Goal: Information Seeking & Learning: Understand process/instructions

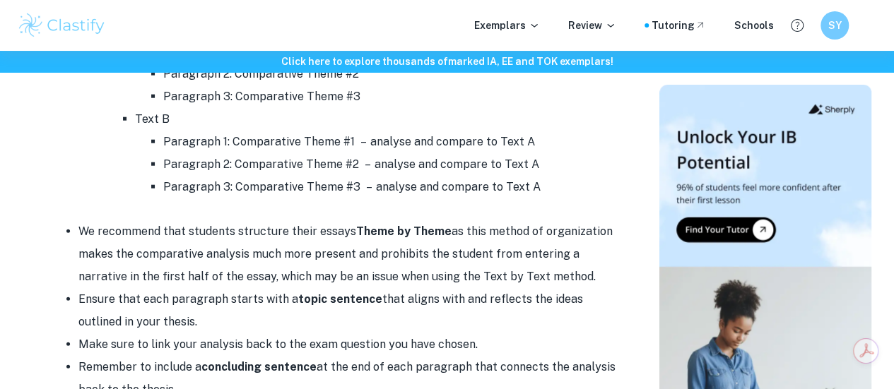
scroll to position [1719, 0]
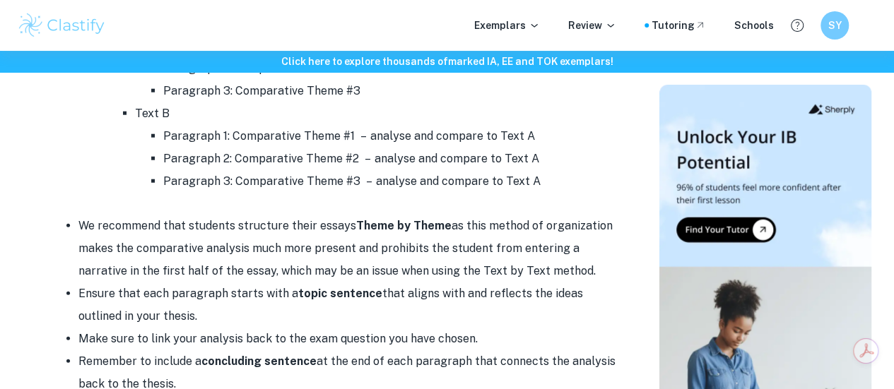
click at [369, 232] on strong "Theme by Theme" at bounding box center [403, 225] width 95 height 13
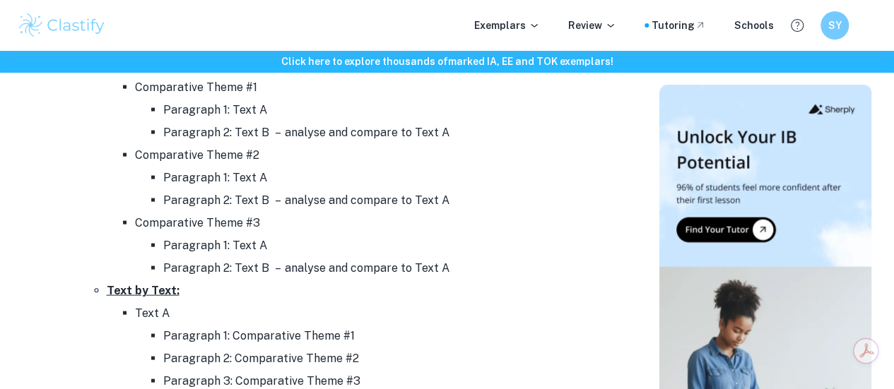
scroll to position [1437, 0]
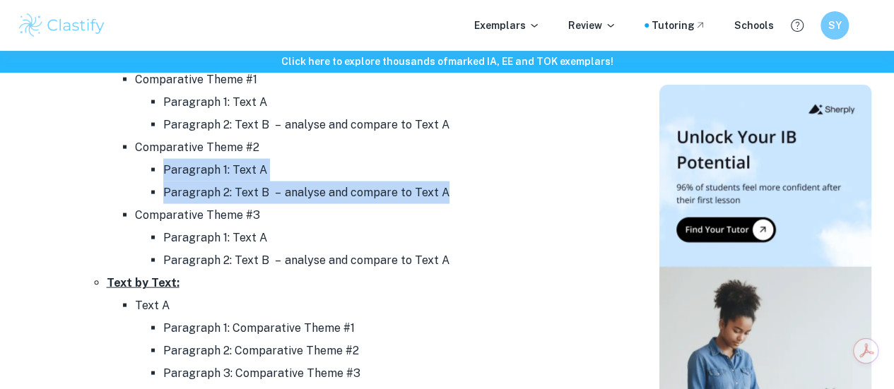
drag, startPoint x: 164, startPoint y: 225, endPoint x: 467, endPoint y: 242, distance: 303.6
click at [467, 204] on ul "Paragraph 1: Text A Paragraph 2: Text B – analyse and compare to Text A" at bounding box center [375, 181] width 481 height 45
click at [437, 204] on li "Paragraph 2: Text B – analyse and compare to Text A" at bounding box center [389, 193] width 452 height 23
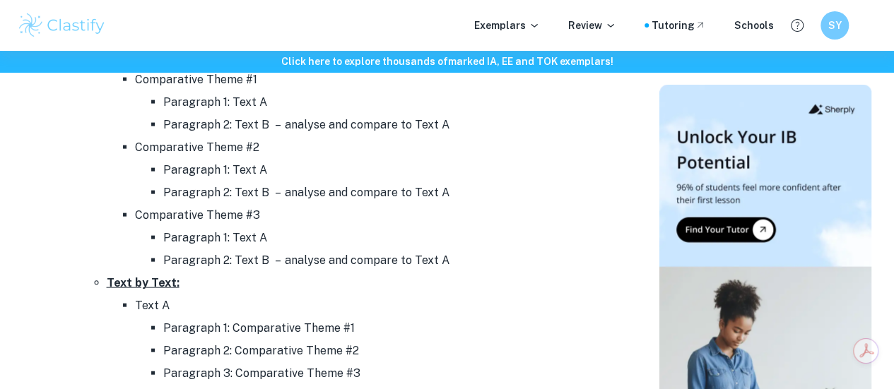
click at [433, 204] on li "Paragraph 2: Text B – analyse and compare to Text A" at bounding box center [389, 193] width 452 height 23
click at [407, 204] on li "Paragraph 2: Text B – analyse and compare to Text A" at bounding box center [389, 193] width 452 height 23
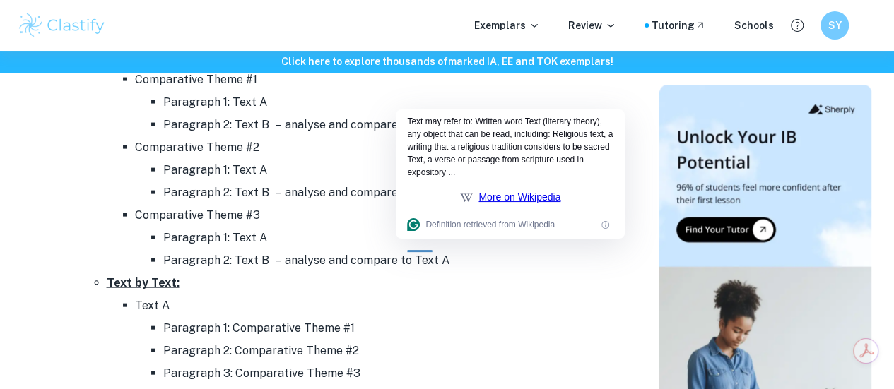
click at [392, 204] on li "Paragraph 2: Text B – analyse and compare to Text A" at bounding box center [389, 193] width 452 height 23
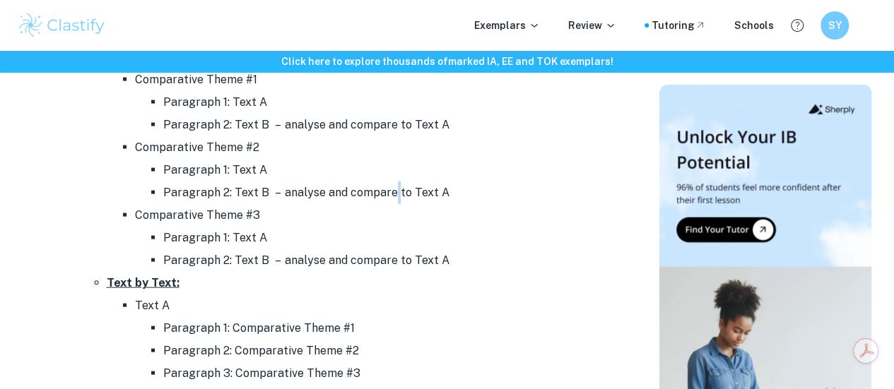
click at [392, 204] on li "Paragraph 2: Text B – analyse and compare to Text A" at bounding box center [389, 193] width 452 height 23
click at [372, 204] on li "Paragraph 2: Text B – analyse and compare to Text A" at bounding box center [389, 193] width 452 height 23
